Goal: Task Accomplishment & Management: Complete application form

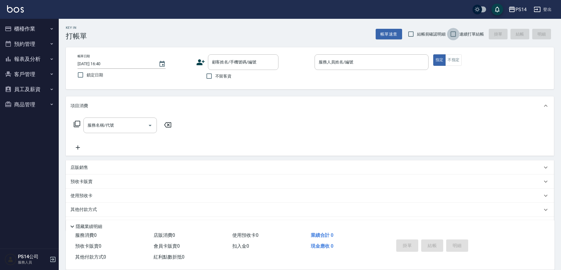
click at [454, 36] on input "連續打單結帳" at bounding box center [453, 34] width 12 height 12
checkbox input "true"
click at [209, 78] on input "不留客資" at bounding box center [209, 76] width 12 height 12
checkbox input "true"
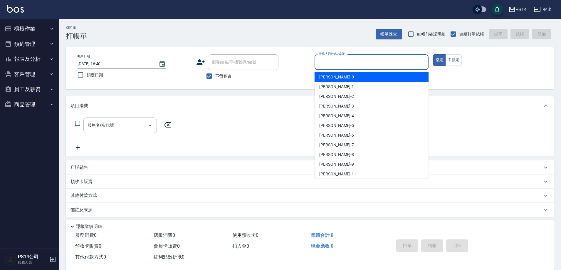
click at [331, 64] on input "服務人員姓名/編號" at bounding box center [371, 62] width 109 height 10
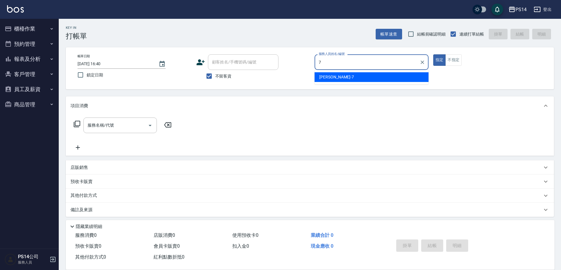
type input "[PERSON_NAME]-7"
type button "true"
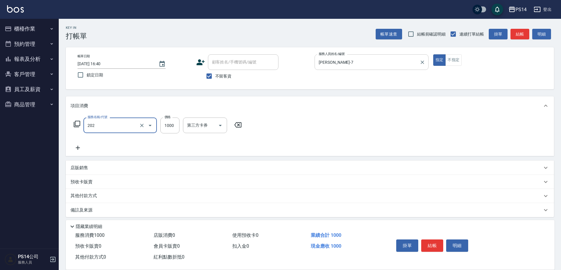
type input "燙髮(202)"
type input "2000"
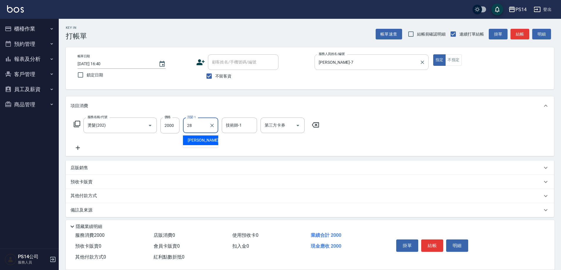
type input "[PERSON_NAME]-28"
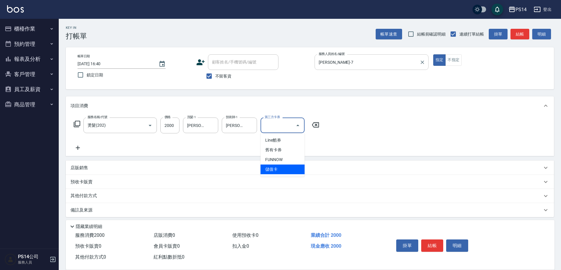
type input "儲值卡"
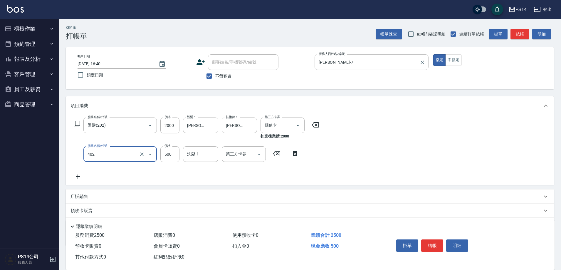
type input "500護(402)"
type input "[PERSON_NAME]-28"
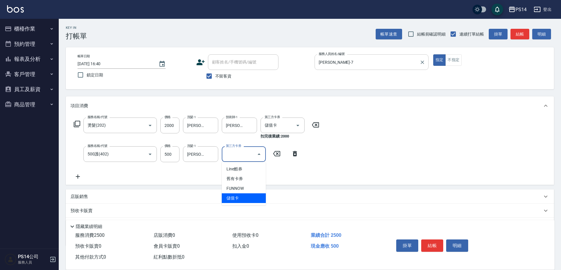
type input "儲值卡"
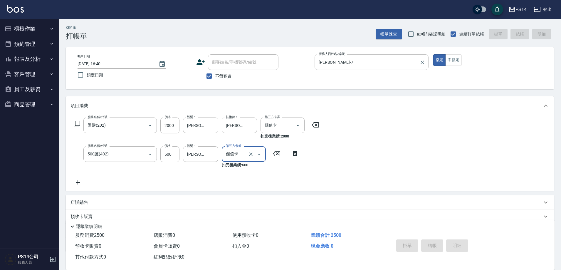
type input "[DATE] 16:42"
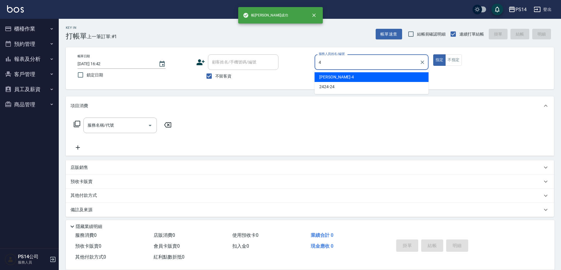
type input "[PERSON_NAME]-4"
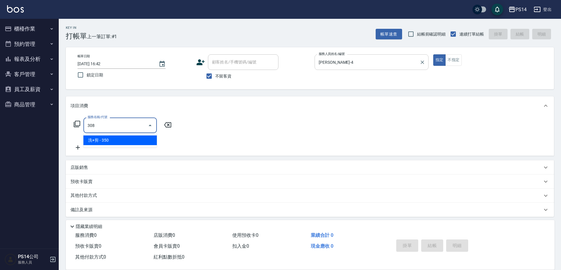
type input "洗+剪(308)"
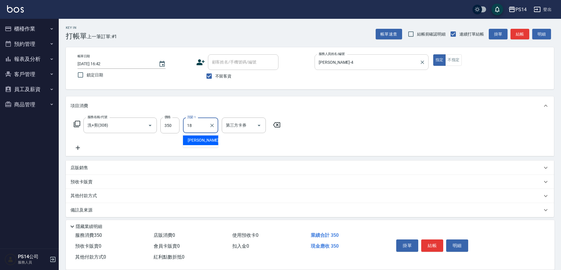
type input "[PERSON_NAME]-18"
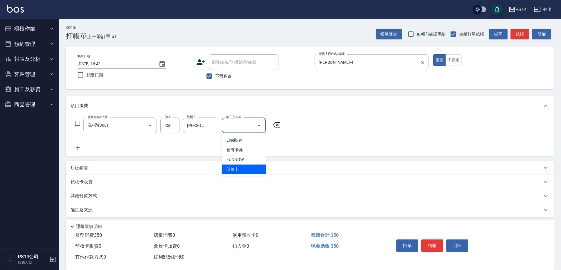
type input "儲值卡"
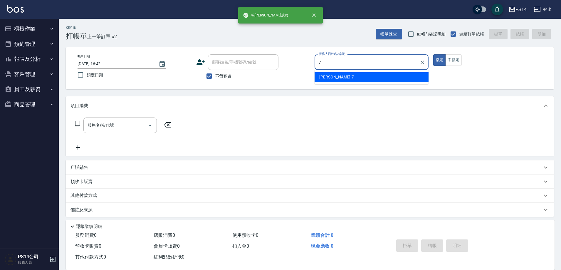
type input "[PERSON_NAME]-7"
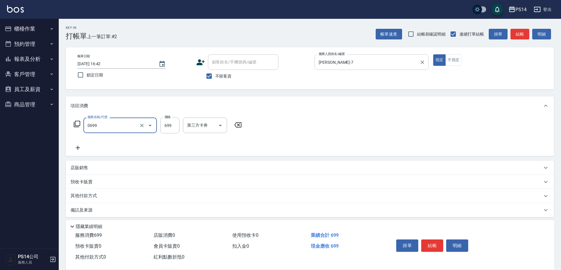
type input "精油SPA(0699)"
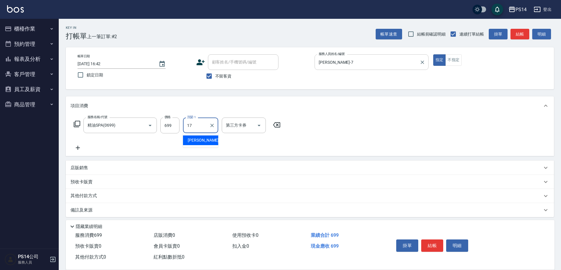
type input "[PERSON_NAME]-17"
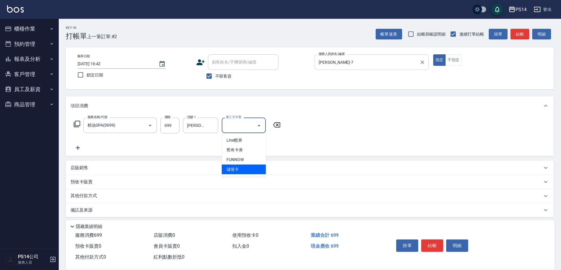
type input "儲值卡"
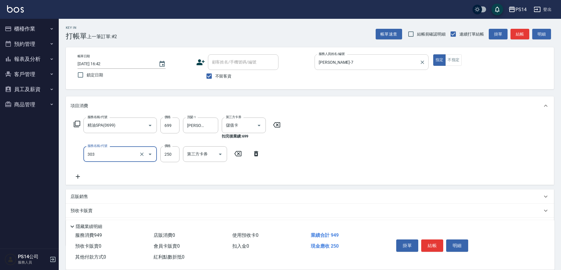
type input "剪髮(303)"
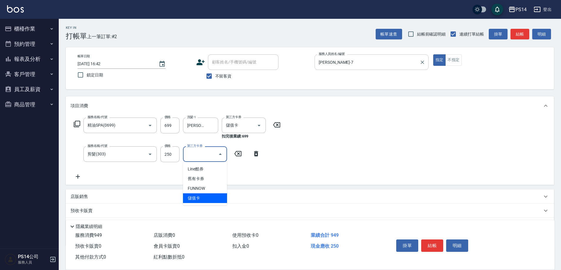
type input "儲值卡"
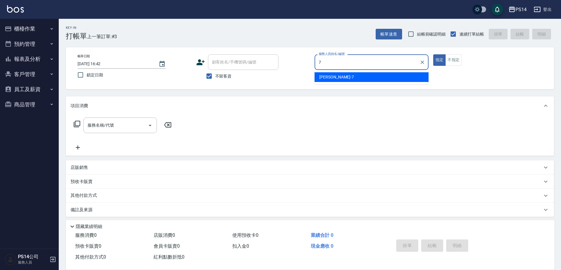
type input "[PERSON_NAME]-7"
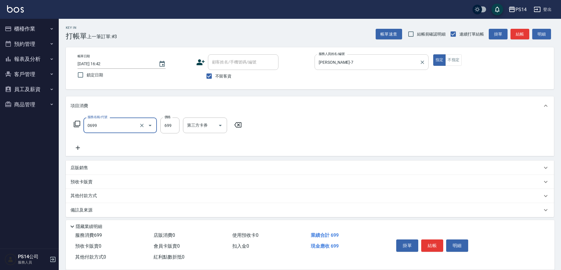
type input "精油SPA(0699)"
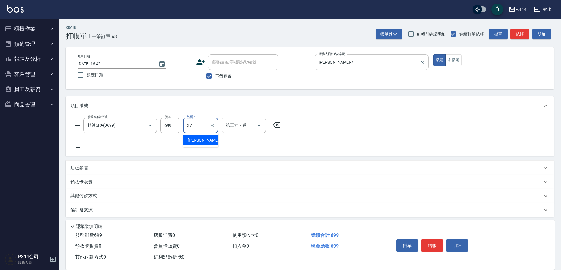
type input "[PERSON_NAME]-37"
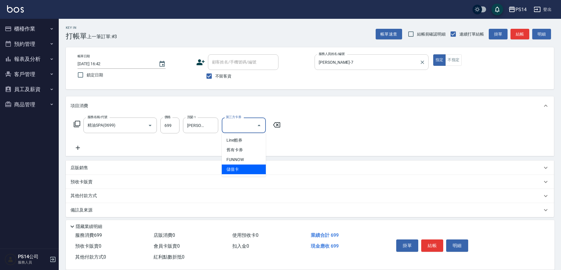
type input "儲值卡"
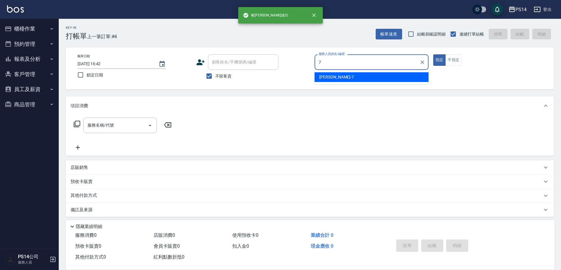
type input "[PERSON_NAME]-7"
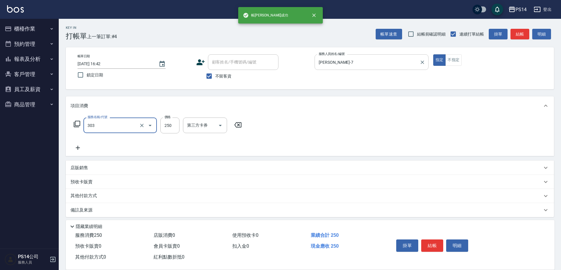
type input "剪髮(303)"
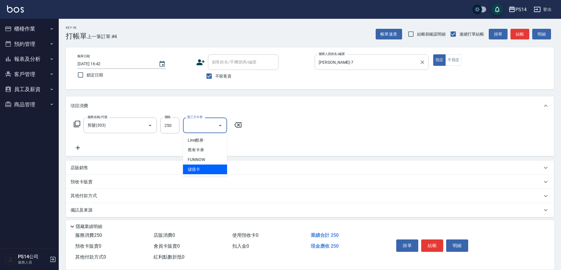
type input "儲值卡"
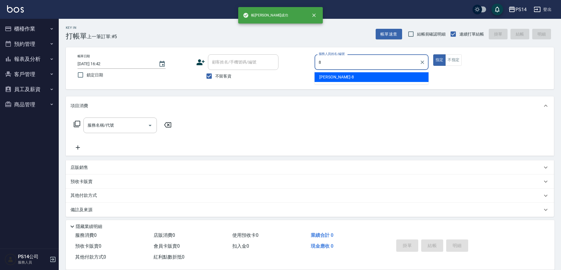
type input "[PERSON_NAME]-8"
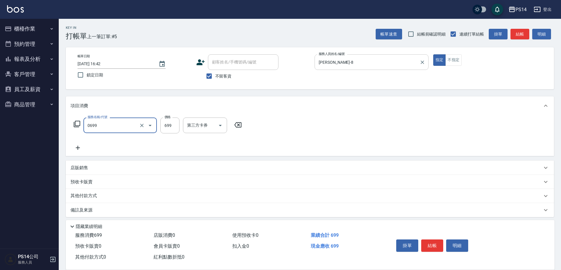
type input "精油SPA(0699)"
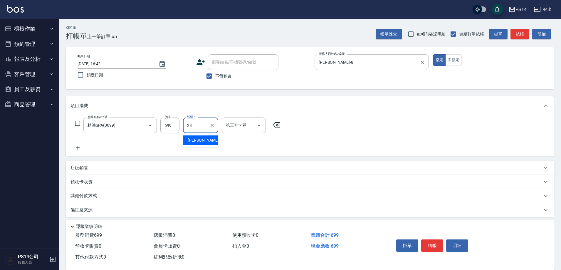
type input "[PERSON_NAME]-28"
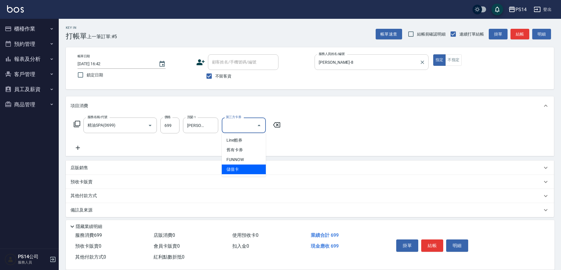
type input "儲值卡"
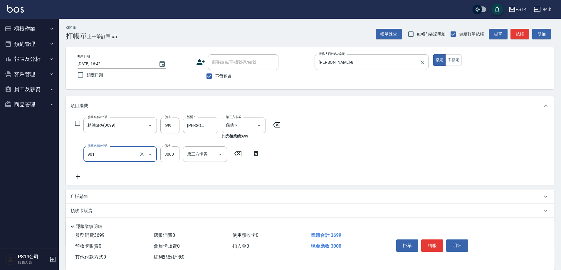
type input "儲值3000(901)"
type input "5000"
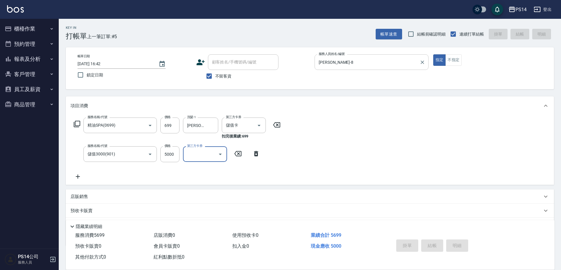
type input "[DATE] 16:43"
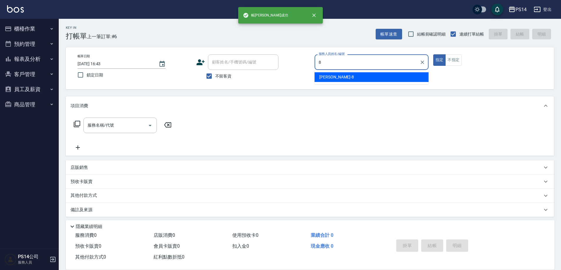
type input "[PERSON_NAME]-8"
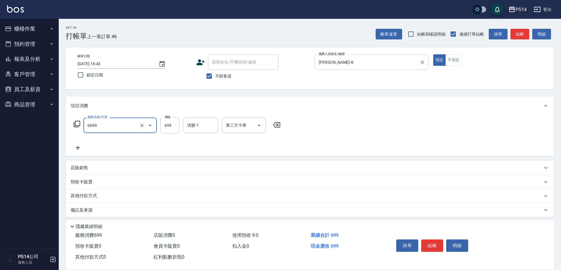
type input "精油SPA(0699)"
type input "[PERSON_NAME]-37"
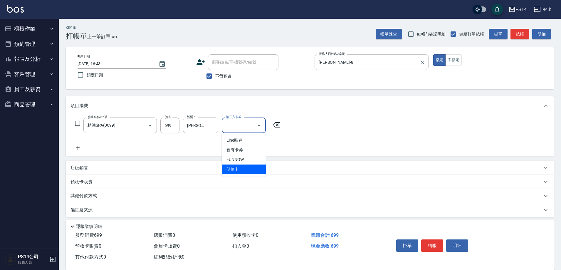
type input "儲值卡"
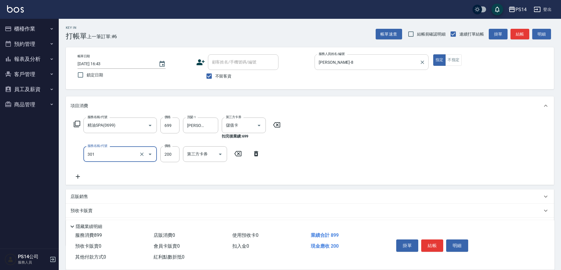
type input "剪髮(301)"
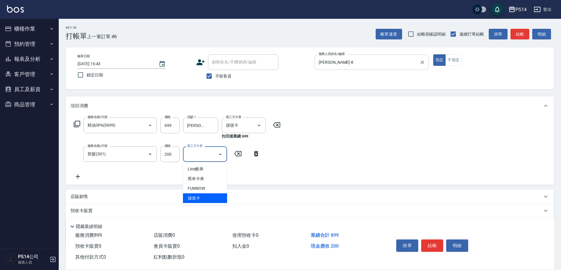
type input "儲值卡"
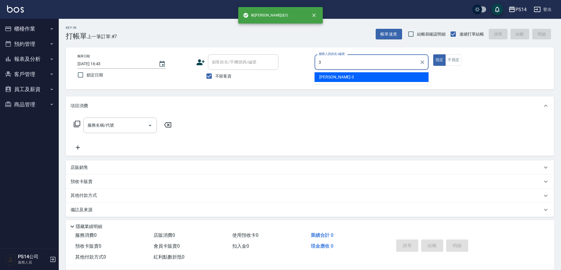
type input "[PERSON_NAME]-3"
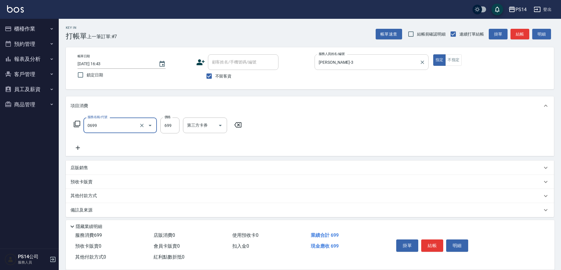
type input "精油SPA(0699)"
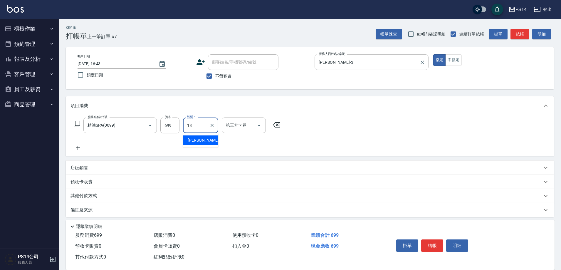
type input "[PERSON_NAME]-18"
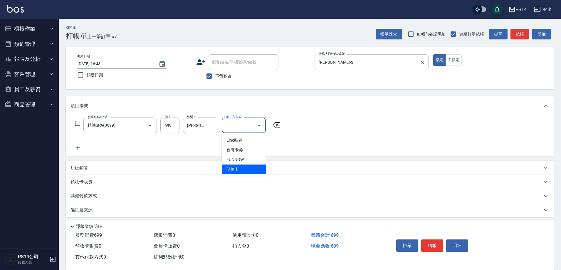
type input "儲值卡"
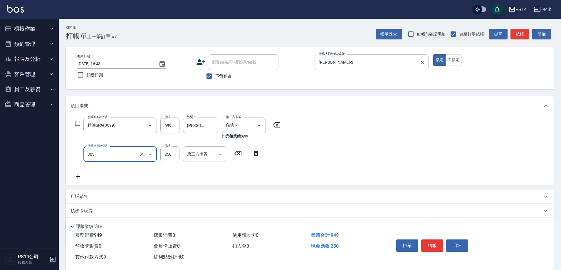
type input "剪髮(303)"
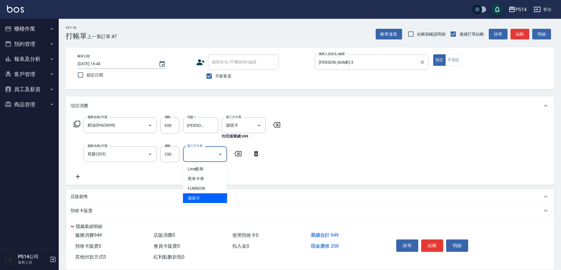
type input "儲值卡"
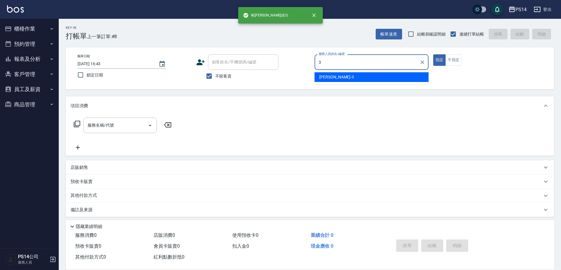
type input "[PERSON_NAME]-3"
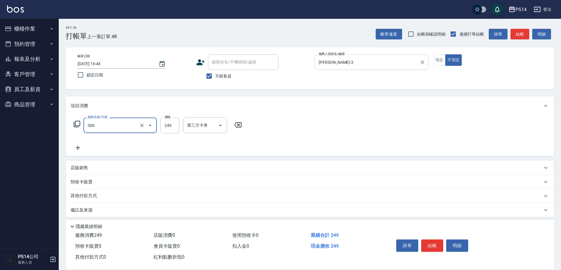
type input "剪髮(306)"
type input "[PERSON_NAME]-18"
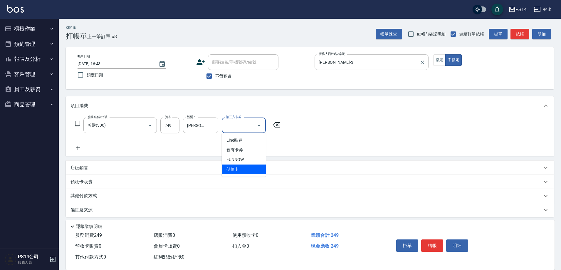
type input "儲值卡"
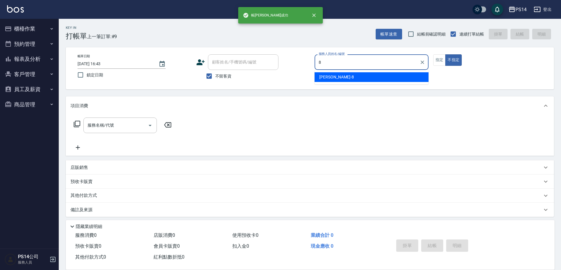
type input "[PERSON_NAME]-8"
type button "false"
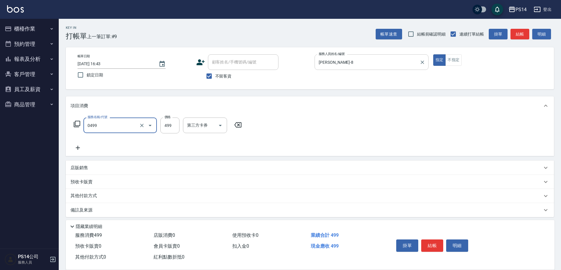
type input "[PERSON_NAME]499(0499)"
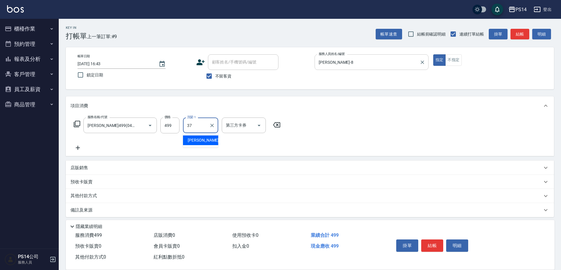
type input "[PERSON_NAME]-37"
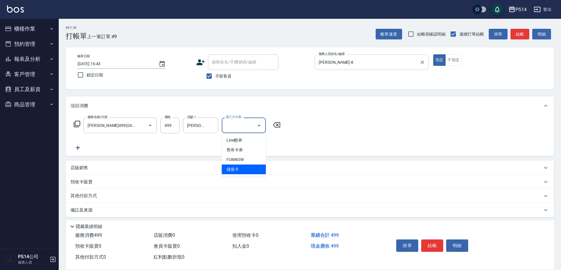
type input "儲值卡"
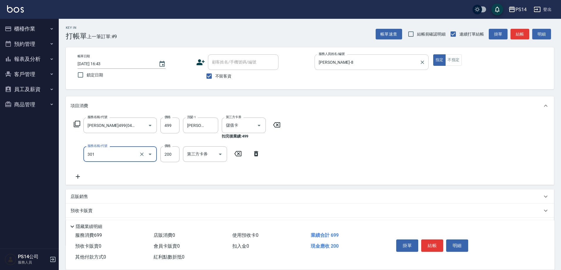
type input "剪髮(301)"
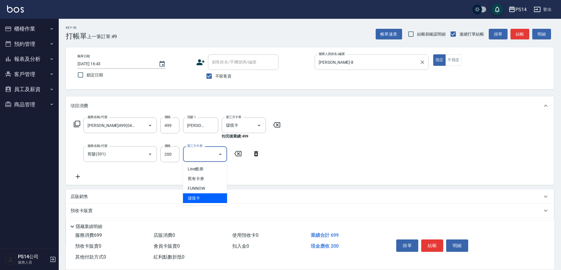
type input "儲值卡"
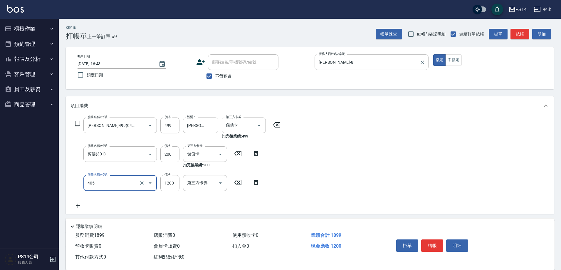
type input "1200護(405)"
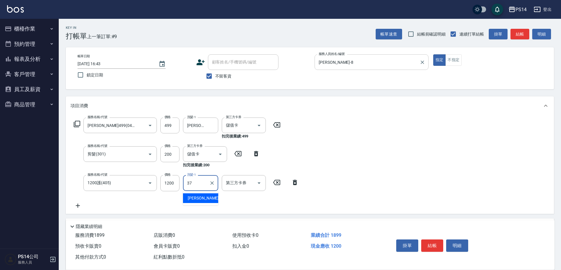
type input "[PERSON_NAME]-37"
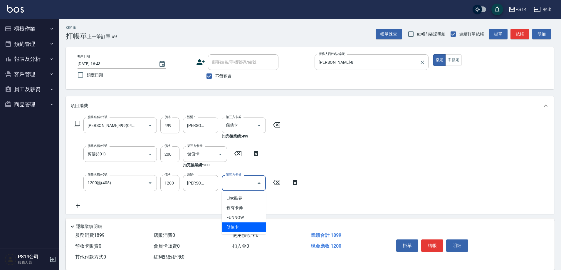
type input "儲值卡"
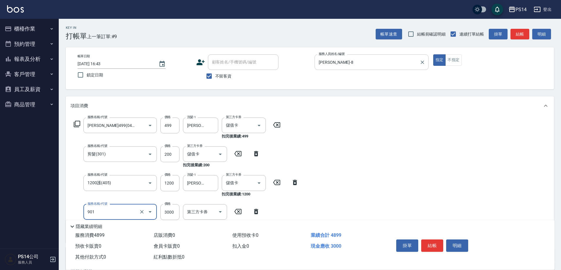
type input "儲值3000(901)"
type input "2000"
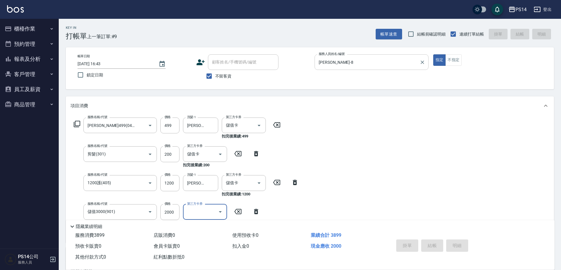
type input "[DATE] 16:44"
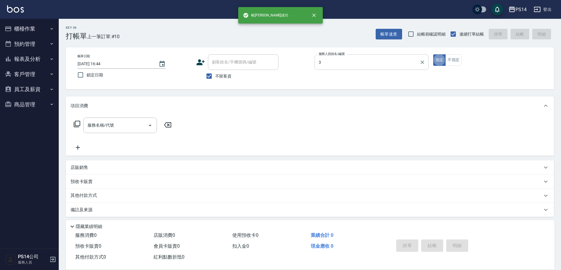
type input "[PERSON_NAME]-3"
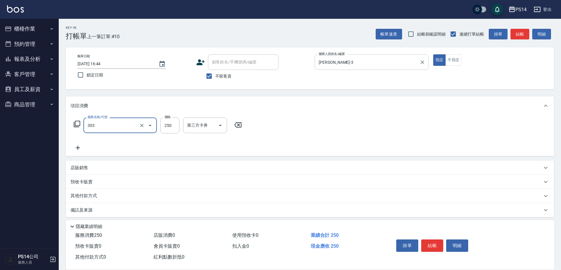
type input "剪髮(303)"
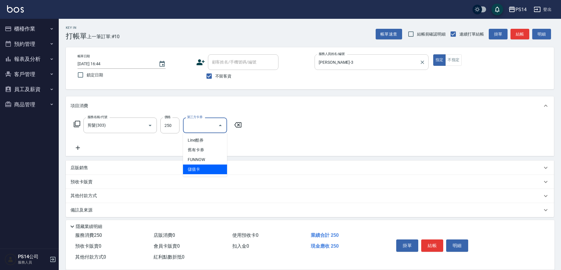
type input "儲值卡"
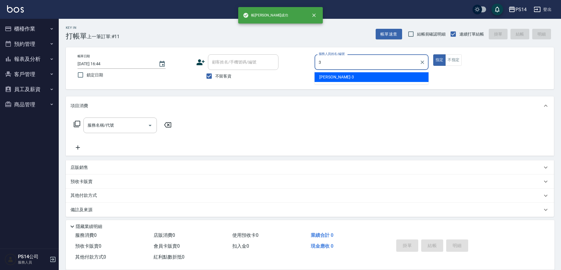
type input "[PERSON_NAME]-3"
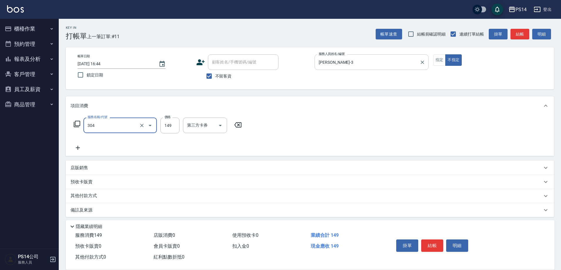
type input "剪髮(304)"
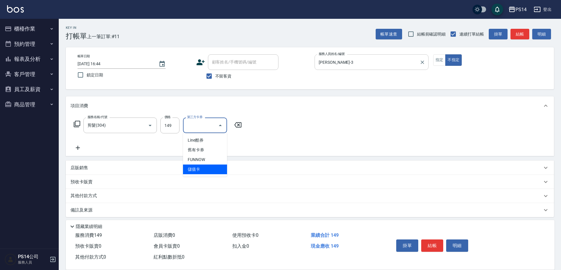
type input "儲值卡"
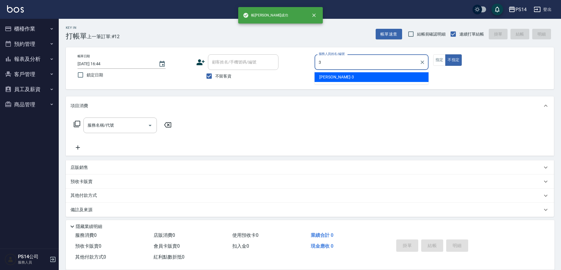
type input "[PERSON_NAME]-3"
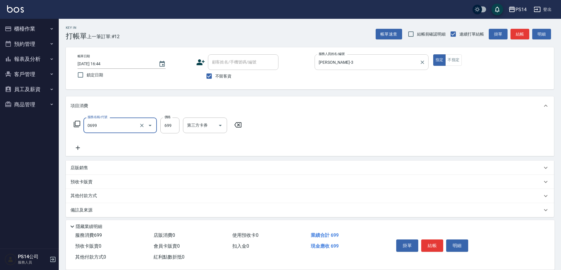
type input "精油SPA(0699)"
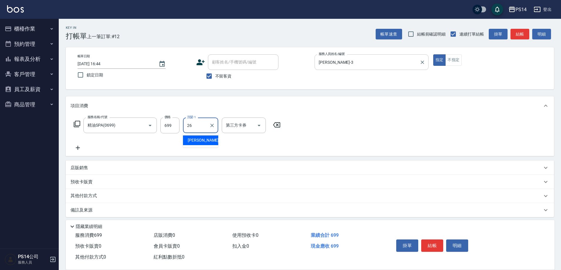
type input "[PERSON_NAME]-26"
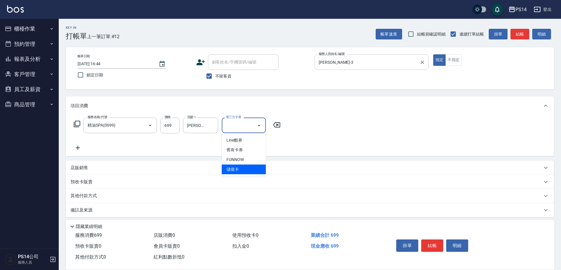
type input "儲值卡"
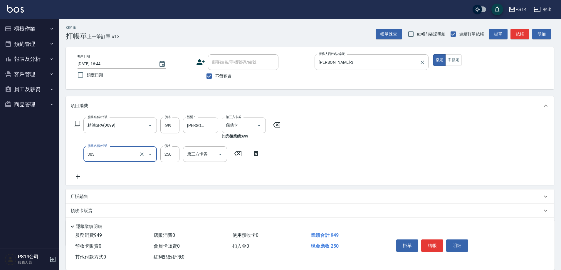
type input "剪髮(303)"
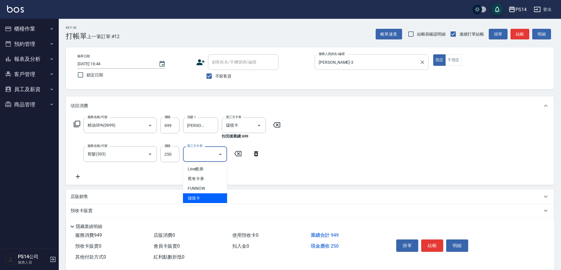
type input "儲值卡"
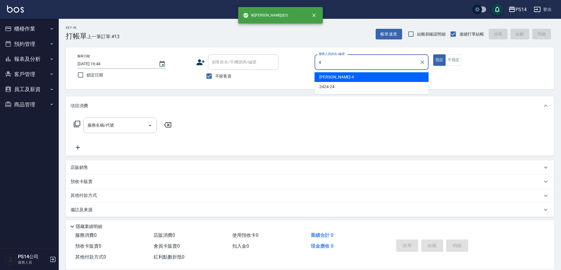
type input "[PERSON_NAME]-4"
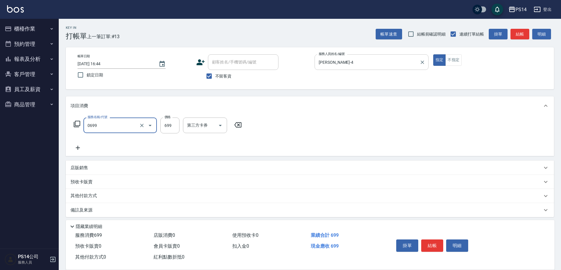
type input "精油SPA(0699)"
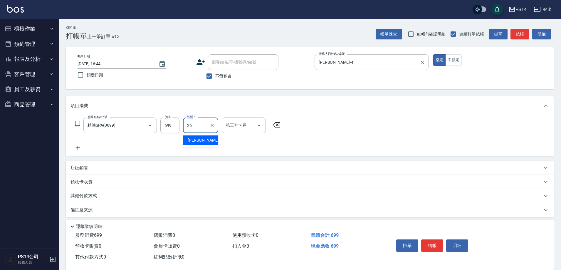
type input "[PERSON_NAME]-26"
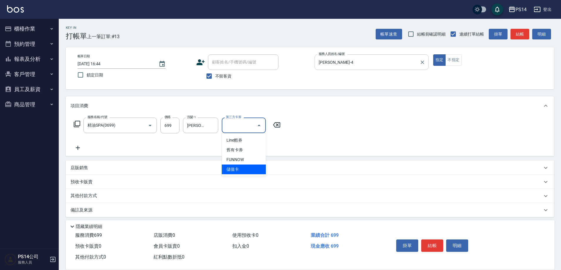
type input "儲值卡"
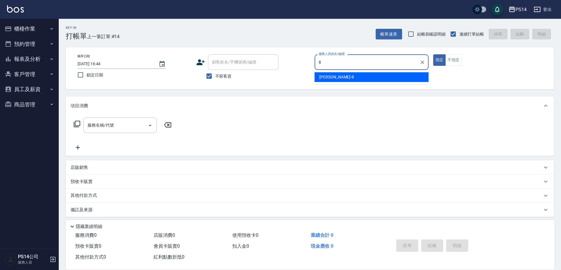
type input "[PERSON_NAME]-8"
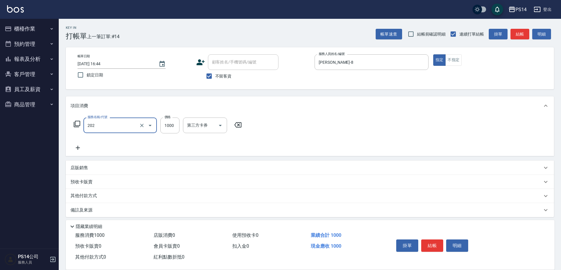
type input "燙髮(202)"
type input "1500"
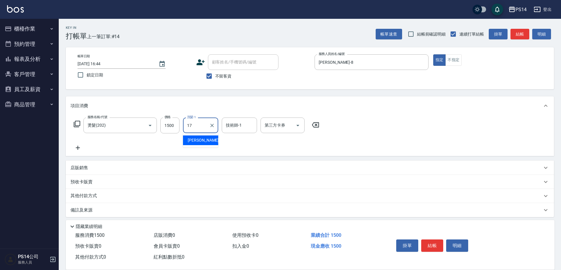
type input "[PERSON_NAME]-17"
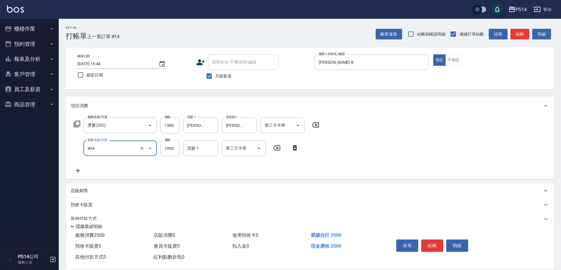
type input "1000護(404)"
type input "[PERSON_NAME]-17"
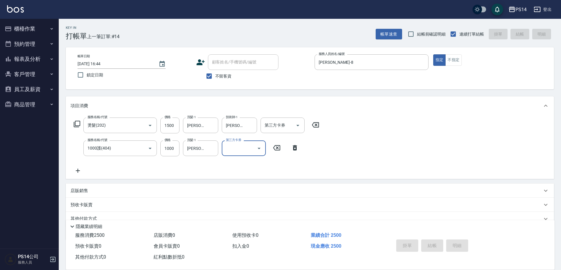
type input "[DATE] 16:52"
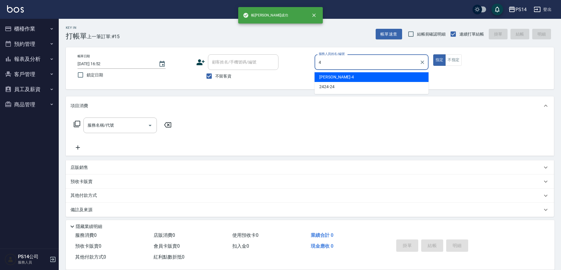
type input "[PERSON_NAME]-4"
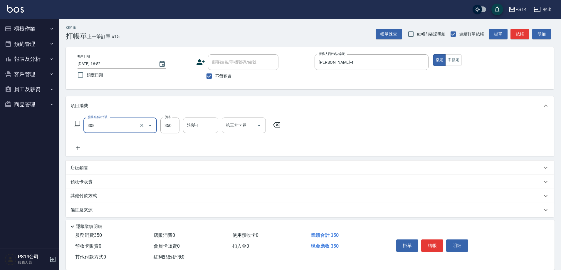
type input "洗+剪(308)"
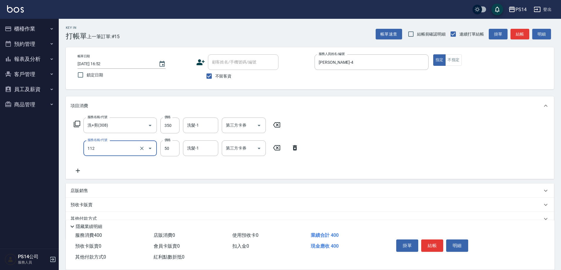
type input "精油50(112)"
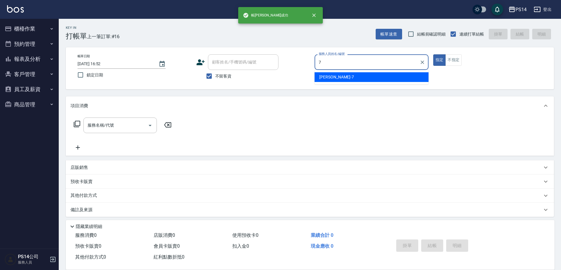
type input "[PERSON_NAME]-7"
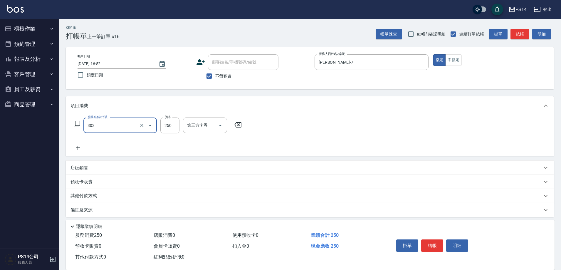
type input "剪髮(303)"
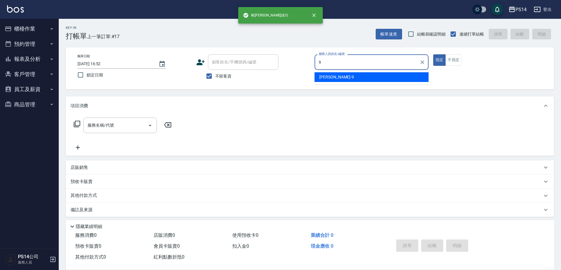
type input "[PERSON_NAME]-9"
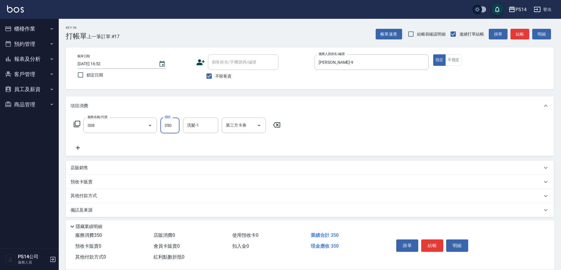
type input "洗+剪(308)"
type input "[PERSON_NAME]-18"
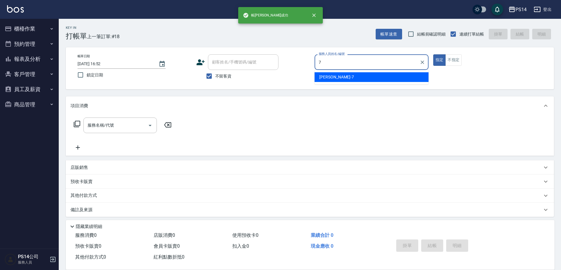
type input "[PERSON_NAME]-7"
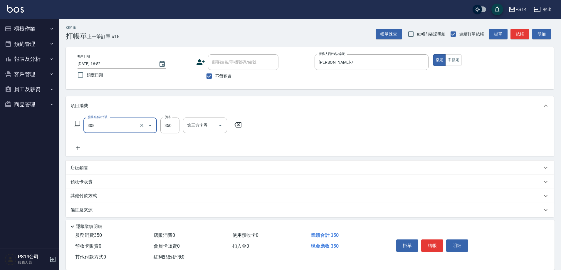
type input "洗+剪(308)"
type input "[PERSON_NAME]-18"
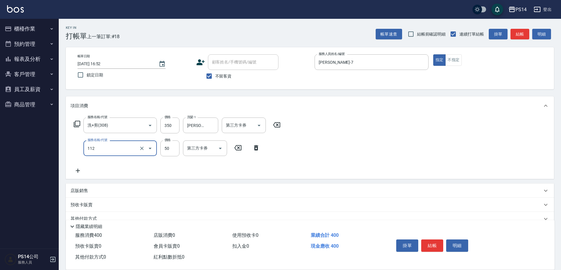
type input "精油50(112)"
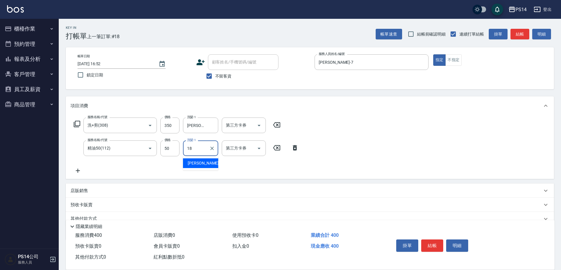
type input "[PERSON_NAME]-18"
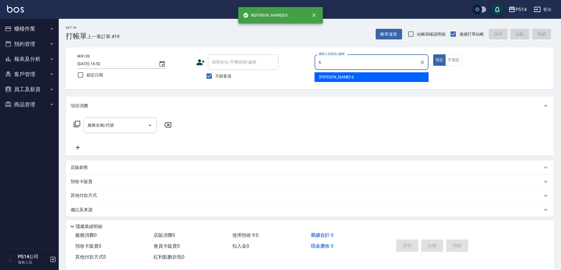
type input "[PERSON_NAME]-6"
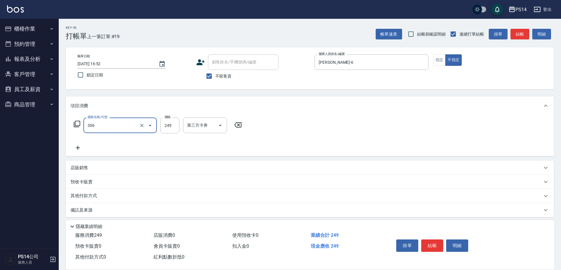
type input "剪髮(306)"
type input "[PERSON_NAME]-17"
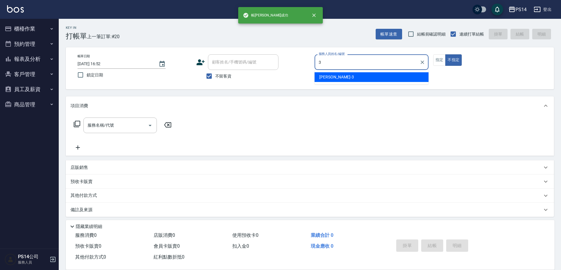
type input "[PERSON_NAME]-3"
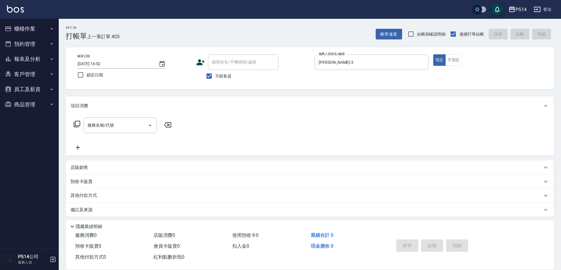
click at [84, 165] on p "店販銷售" at bounding box center [79, 167] width 18 height 6
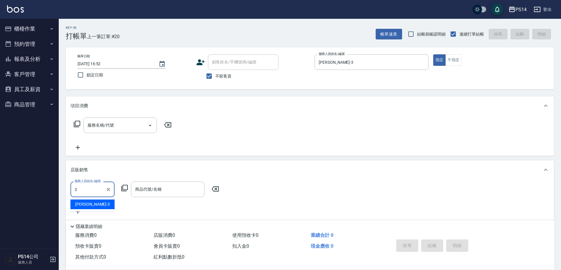
type input "[PERSON_NAME]-3"
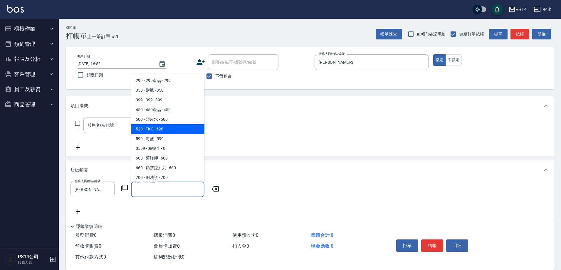
type input "TKO"
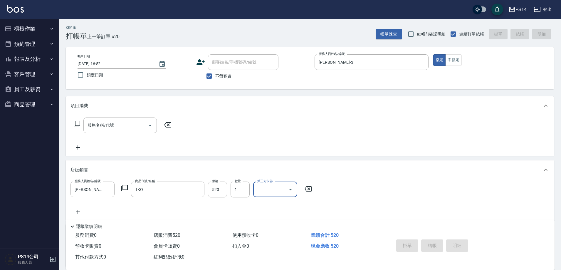
type input "[DATE] 16:53"
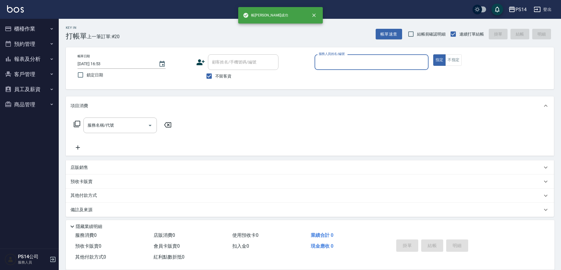
scroll to position [0, 0]
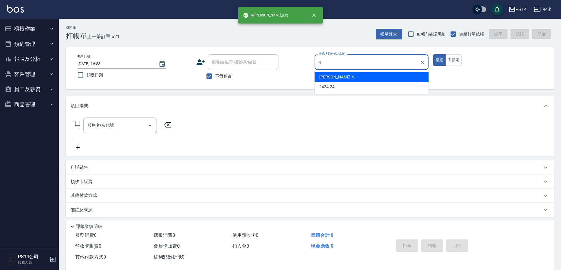
type input "[PERSON_NAME]-4"
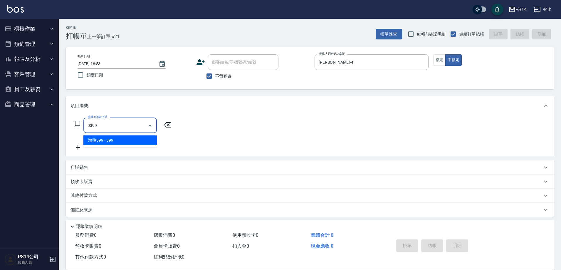
type input "海鹽399(0399)"
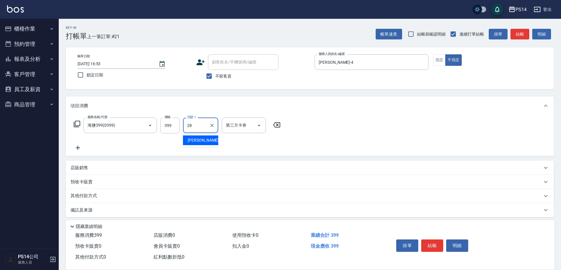
type input "[PERSON_NAME]-28"
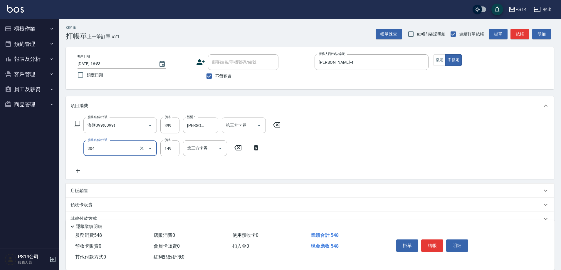
type input "剪髮(304)"
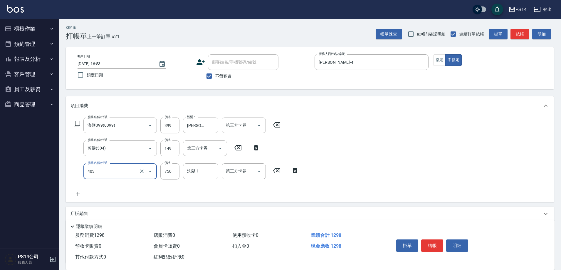
type input "750護(403)"
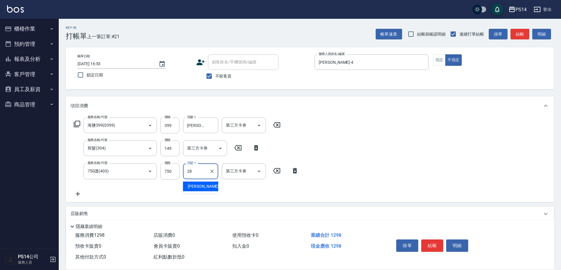
type input "[PERSON_NAME]-28"
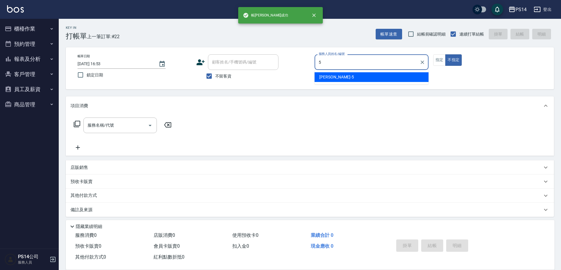
type input "[PERSON_NAME]-5"
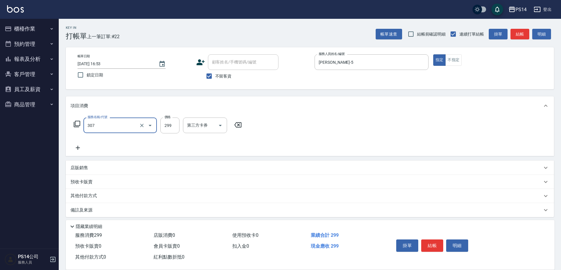
type input "剪髮(307)"
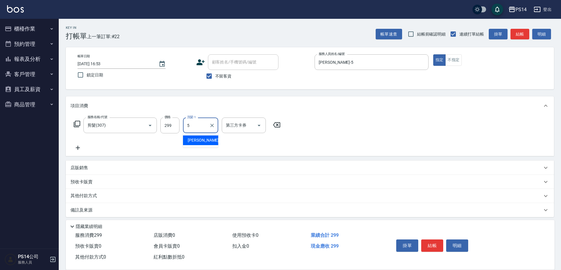
type input "[PERSON_NAME]-5"
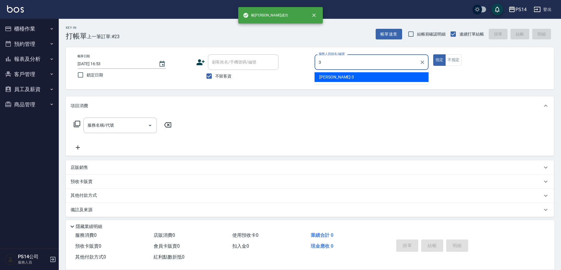
type input "[PERSON_NAME]-3"
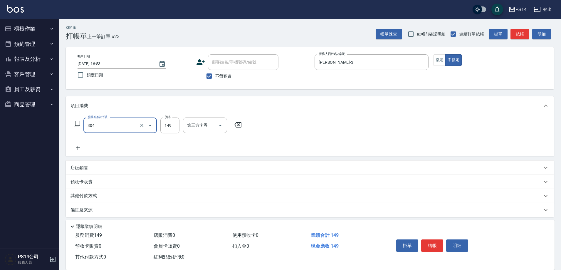
type input "剪髮(304)"
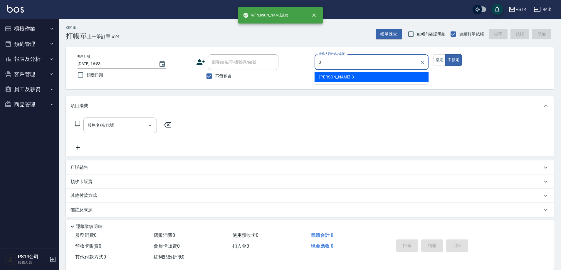
type input "[PERSON_NAME]-3"
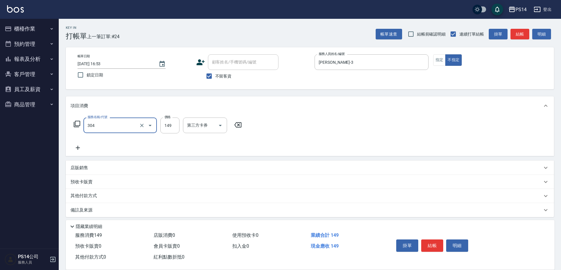
type input "剪髮(304)"
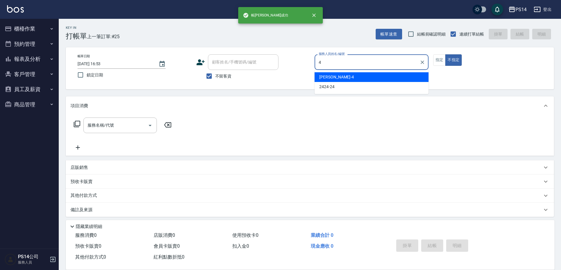
type input "[PERSON_NAME]-4"
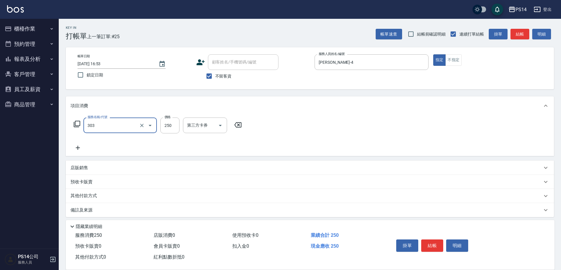
type input "剪髮(303)"
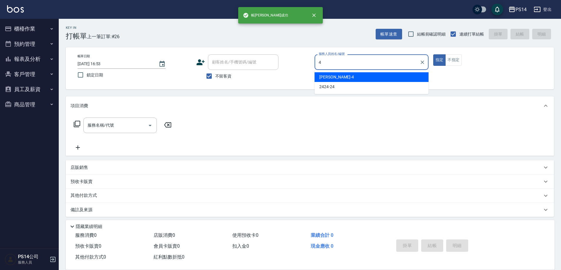
type input "[PERSON_NAME]-4"
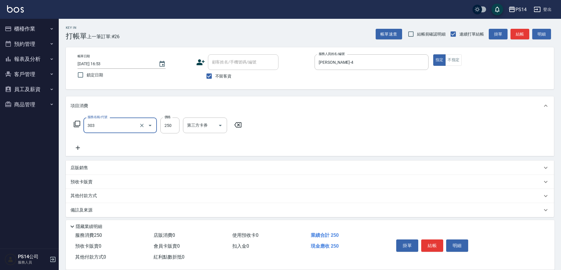
type input "剪髮(303)"
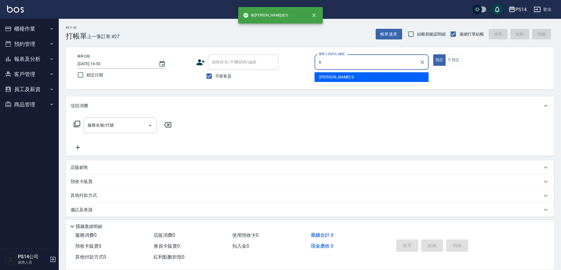
type input "[PERSON_NAME]-9"
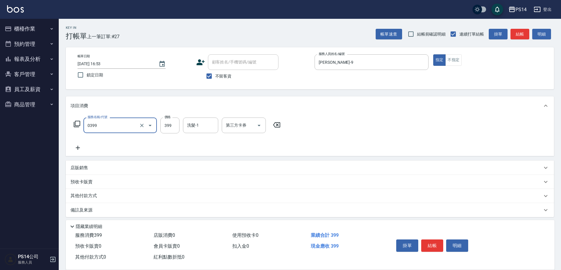
type input "海鹽399(0399)"
type input "[PERSON_NAME]-17"
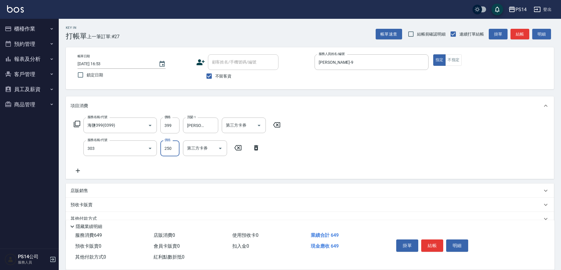
type input "剪髮(303)"
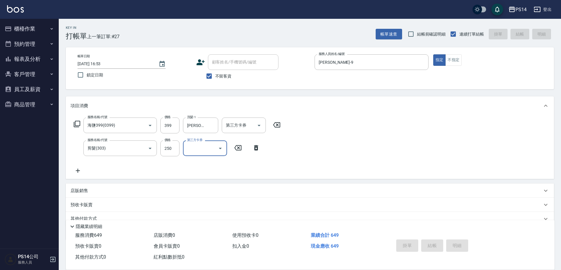
type input "[DATE] 16:54"
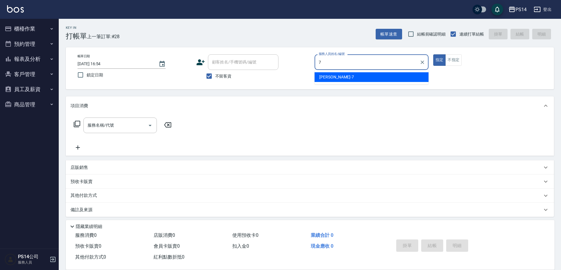
type input "[PERSON_NAME]-7"
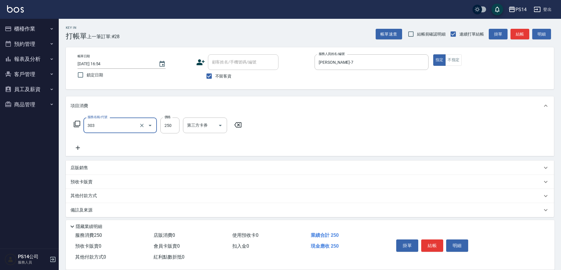
type input "剪髮(303)"
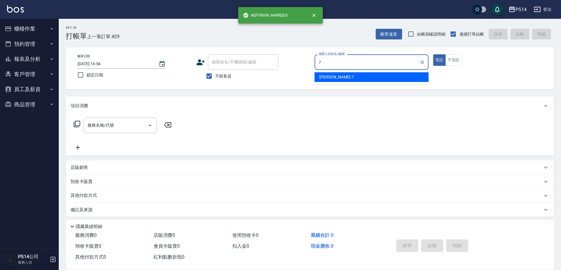
type input "[PERSON_NAME]-7"
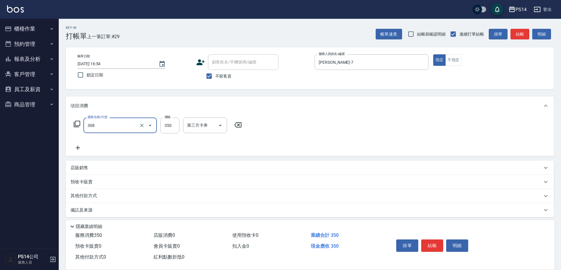
type input "洗+剪(308)"
type input "[PERSON_NAME]-26"
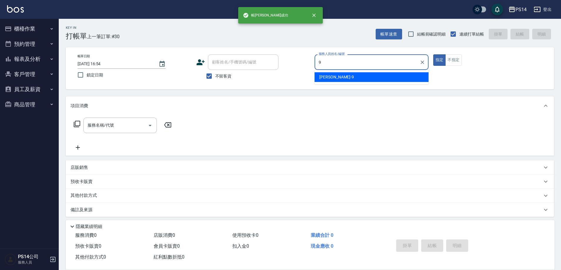
type input "[PERSON_NAME]-9"
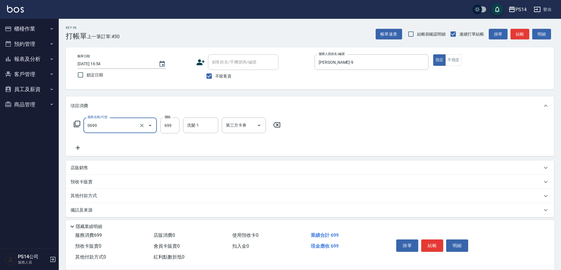
type input "精油SPA(0699)"
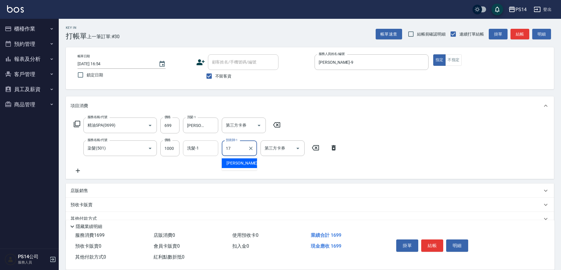
click at [216, 150] on div "洗髮-1" at bounding box center [200, 148] width 35 height 16
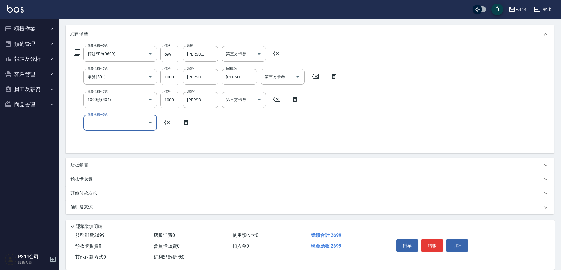
scroll to position [72, 0]
click at [88, 161] on p "店販銷售" at bounding box center [79, 164] width 18 height 6
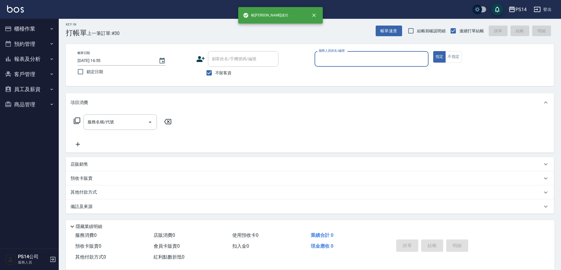
scroll to position [3, 0]
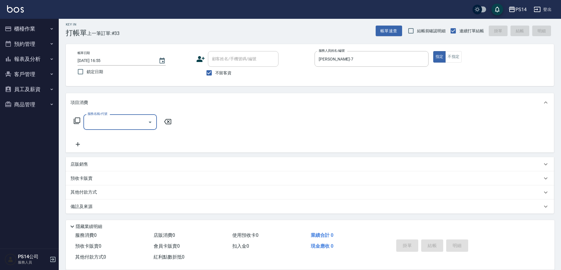
click at [91, 165] on div "店販銷售" at bounding box center [306, 164] width 472 height 6
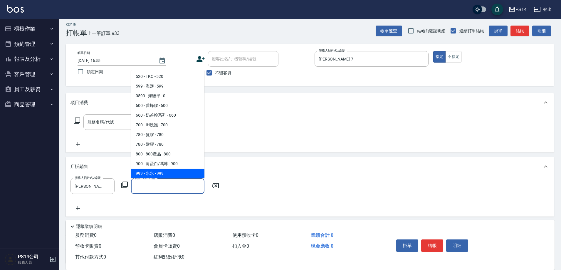
scroll to position [59, 0]
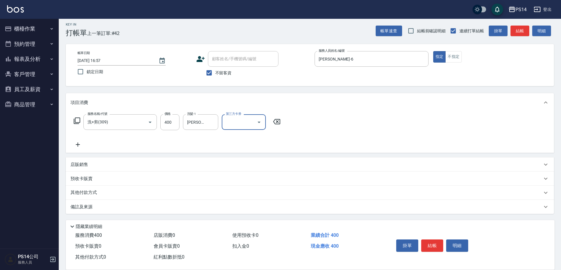
click at [75, 160] on div "店販銷售" at bounding box center [310, 164] width 488 height 14
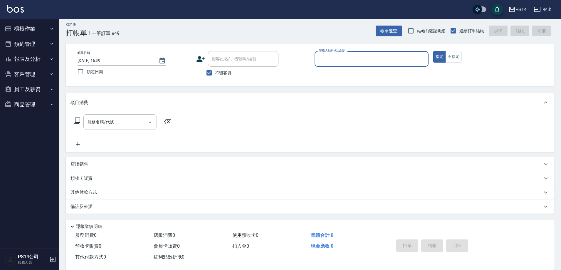
click at [28, 58] on button "報表及分析" at bounding box center [29, 58] width 54 height 15
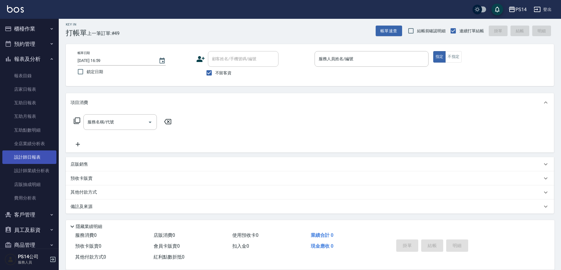
click at [32, 154] on link "設計師日報表" at bounding box center [29, 157] width 54 height 14
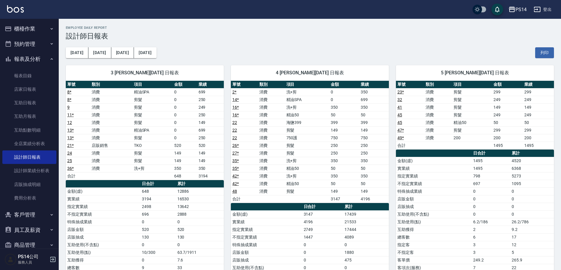
click at [28, 59] on button "報表及分析" at bounding box center [29, 58] width 54 height 15
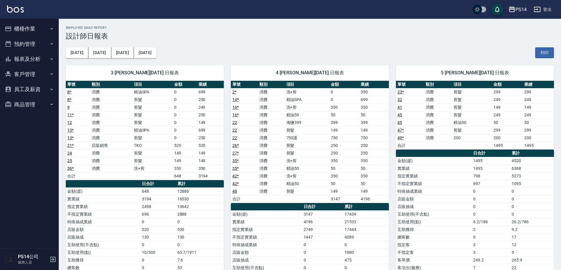
click at [27, 28] on button "櫃檯作業" at bounding box center [29, 28] width 54 height 15
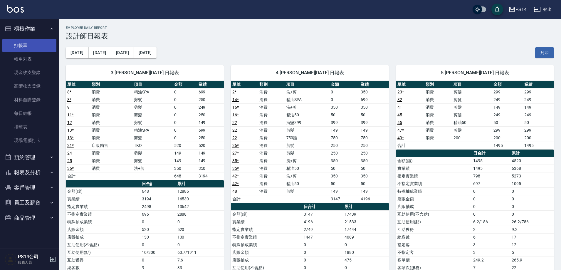
click at [26, 40] on link "打帳單" at bounding box center [29, 46] width 54 height 14
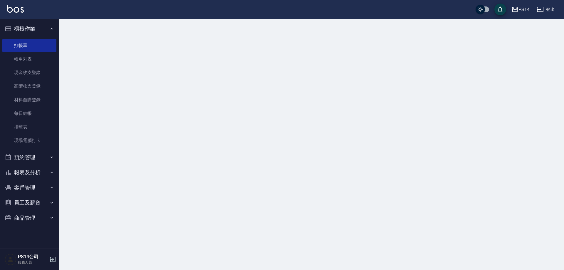
click at [28, 29] on button "櫃檯作業" at bounding box center [29, 28] width 54 height 15
